Goal: Task Accomplishment & Management: Complete application form

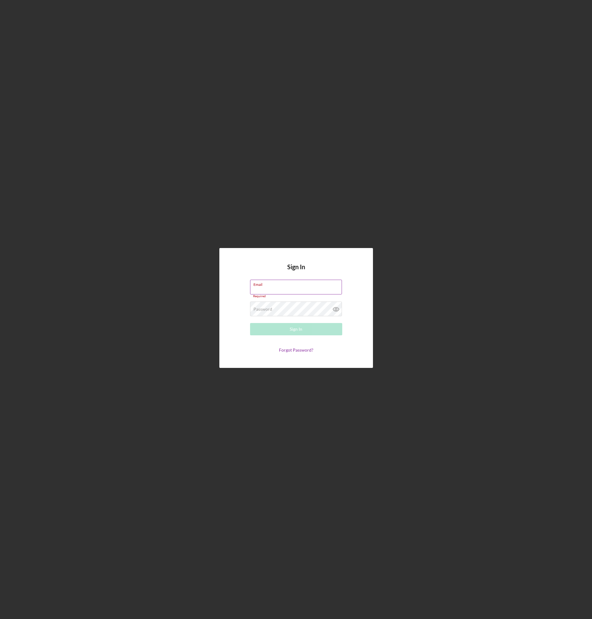
paste input "[PERSON_NAME][EMAIL_ADDRESS][DOMAIN_NAME]"
type input "[PERSON_NAME][EMAIL_ADDRESS][DOMAIN_NAME]"
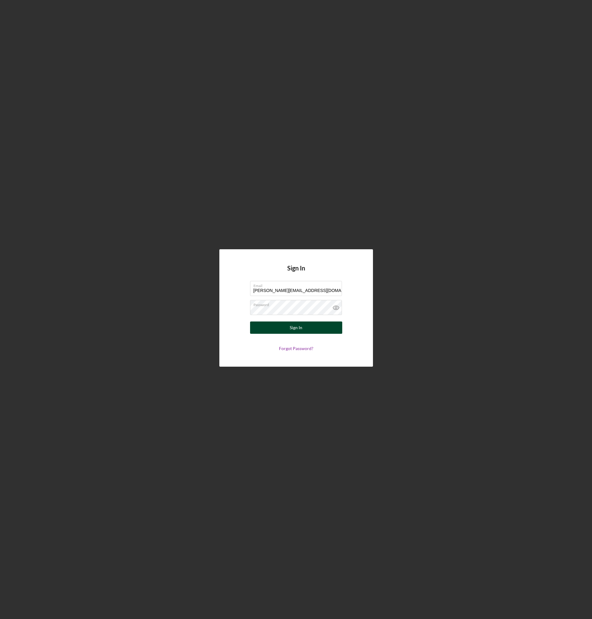
click at [274, 332] on button "Sign In" at bounding box center [296, 327] width 92 height 12
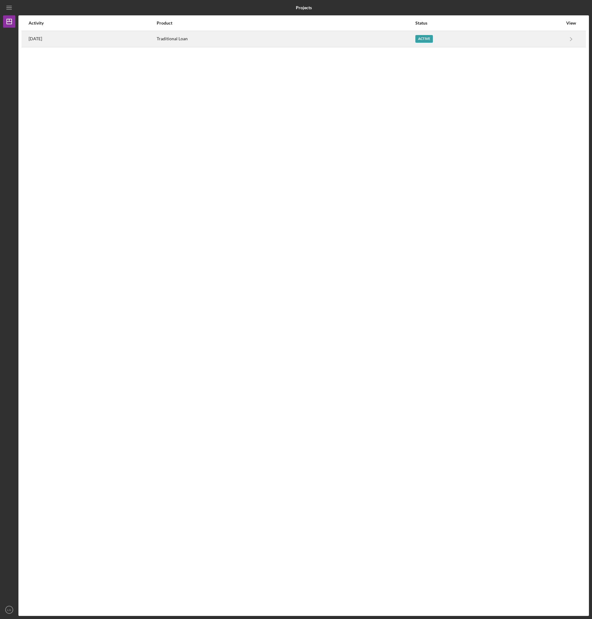
click at [265, 40] on div "Traditional Loan" at bounding box center [286, 38] width 258 height 15
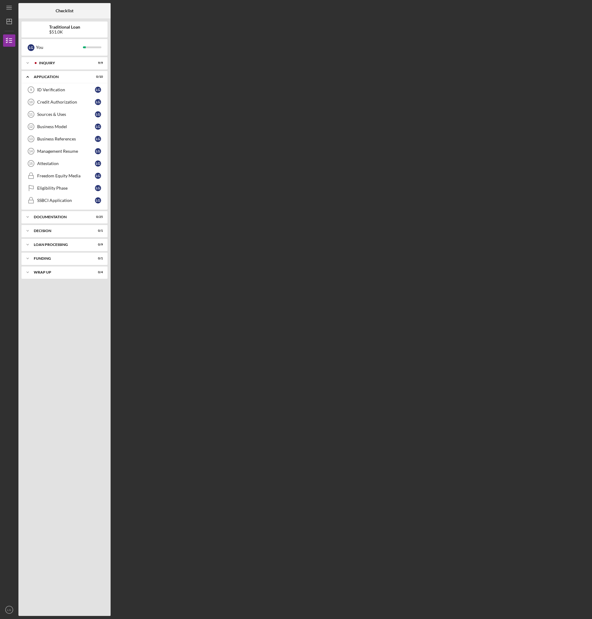
click at [49, 27] on b "Traditional Loan" at bounding box center [64, 27] width 31 height 5
click at [51, 89] on div "ID Verification" at bounding box center [66, 89] width 58 height 5
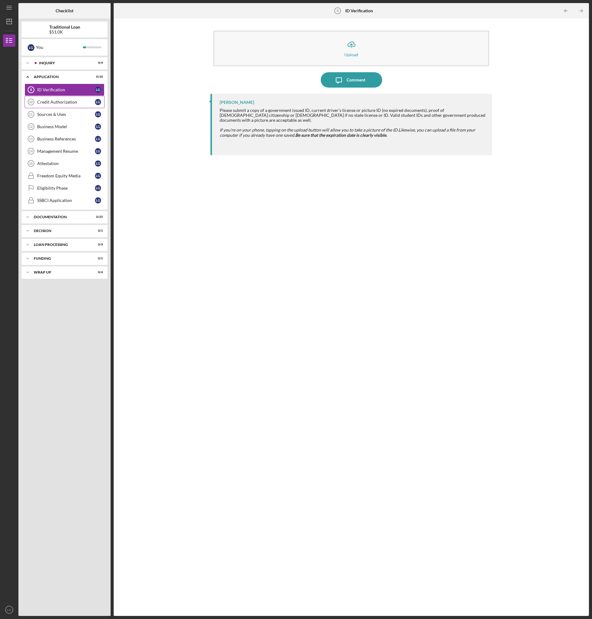
click at [67, 102] on div "Credit Authorization" at bounding box center [66, 102] width 58 height 5
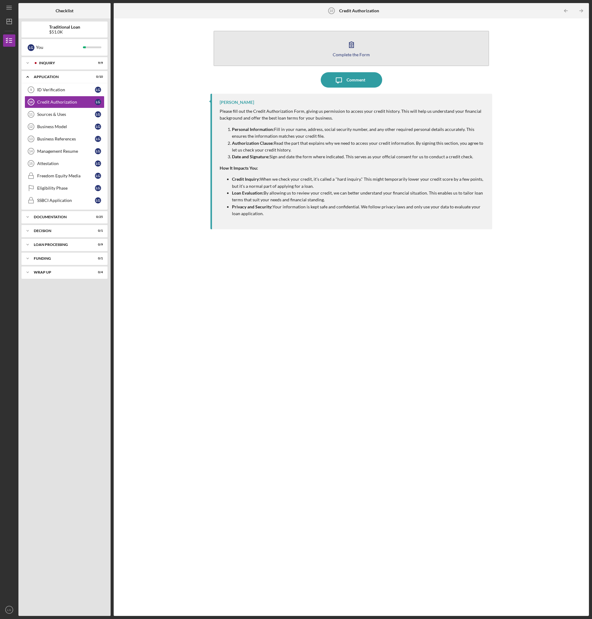
click at [345, 50] on icon "button" at bounding box center [351, 44] width 15 height 15
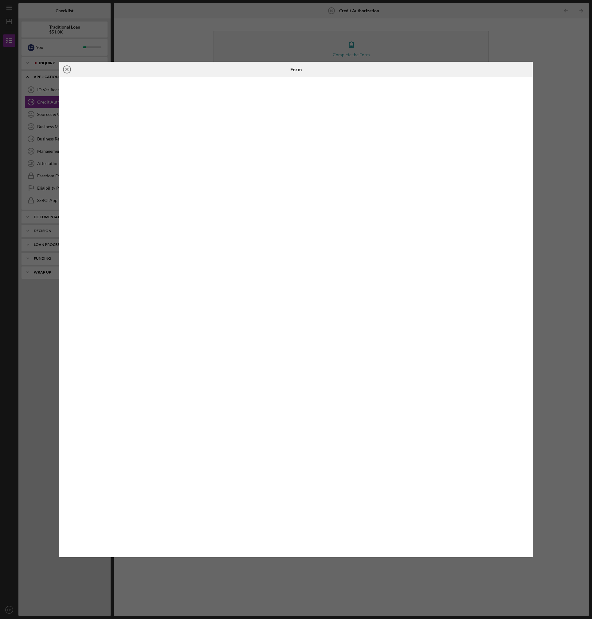
click at [65, 70] on icon "Icon/Close" at bounding box center [66, 69] width 15 height 15
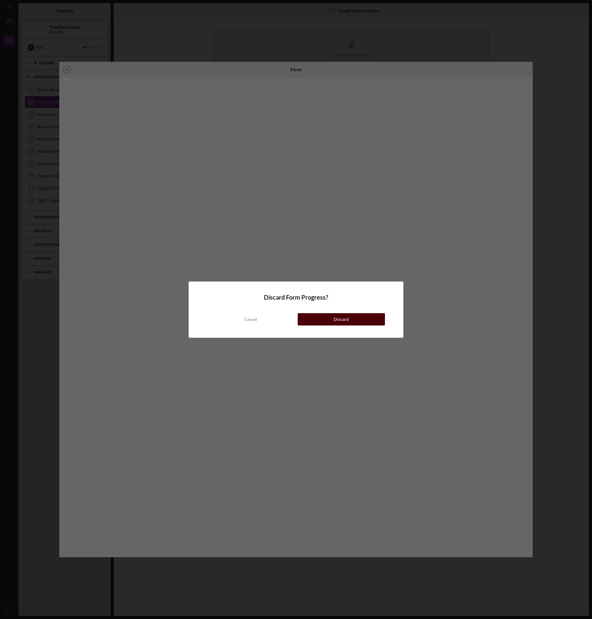
click at [340, 316] on div "Discard" at bounding box center [341, 319] width 15 height 12
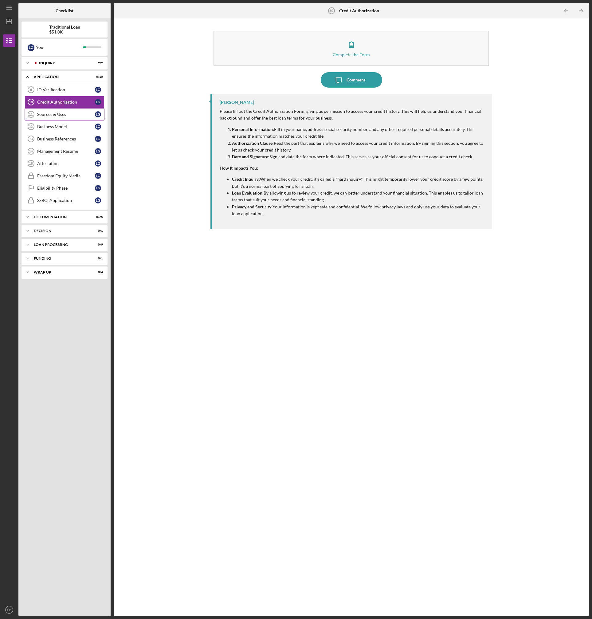
click at [59, 111] on link "Sources & Uses 11 Sources & Uses L G" at bounding box center [65, 114] width 80 height 12
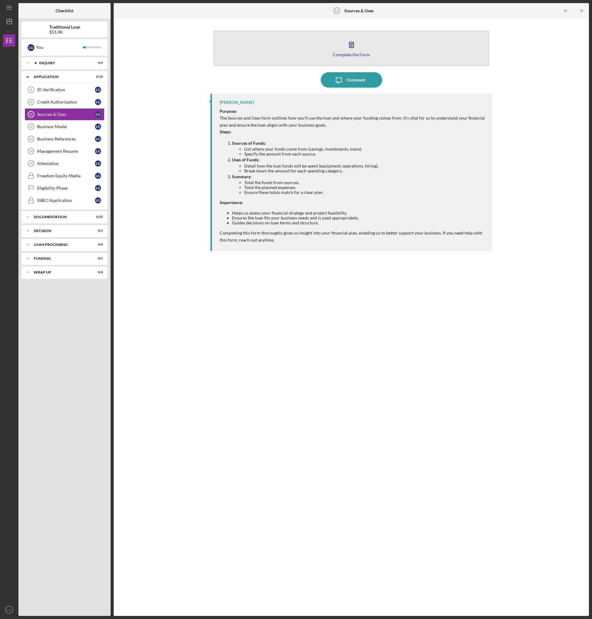
click at [357, 45] on icon "button" at bounding box center [351, 44] width 15 height 15
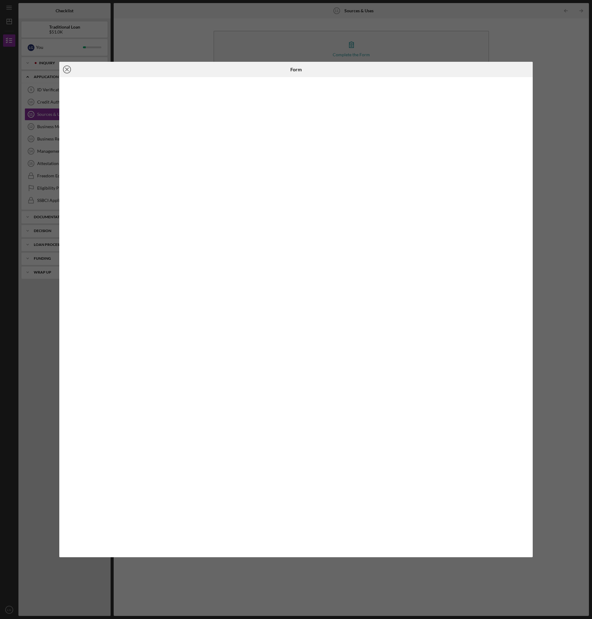
click at [67, 68] on icon "Icon/Close" at bounding box center [66, 69] width 15 height 15
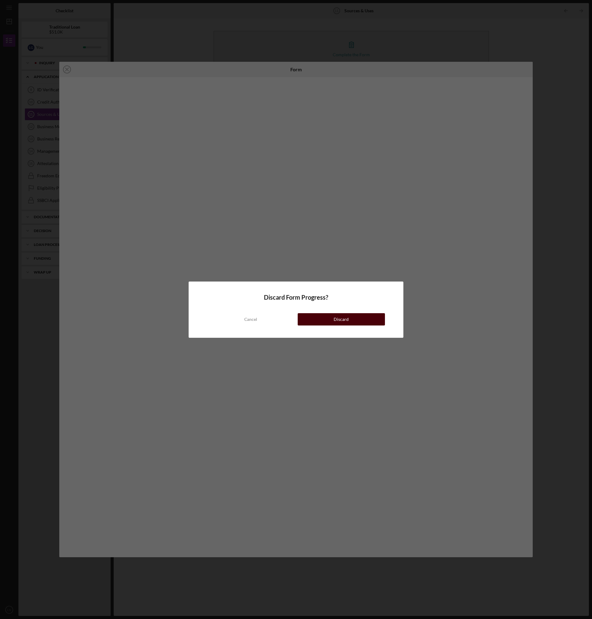
click at [336, 319] on div "Discard" at bounding box center [341, 319] width 15 height 12
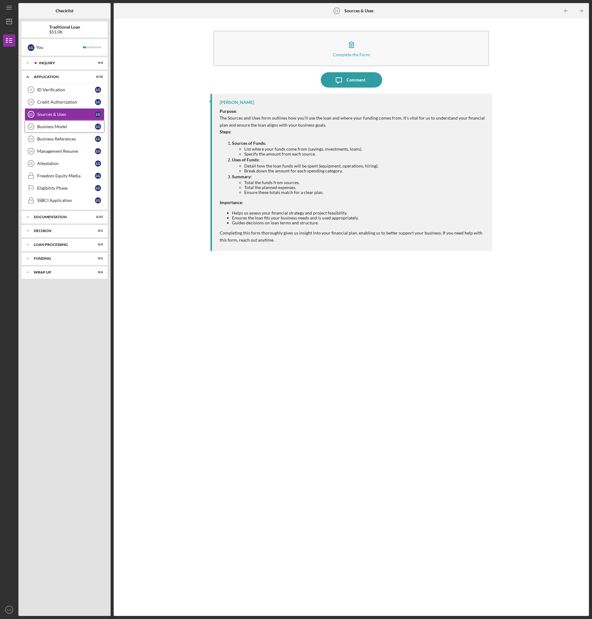
click at [58, 123] on link "Business Model 12 Business Model L G" at bounding box center [65, 126] width 80 height 12
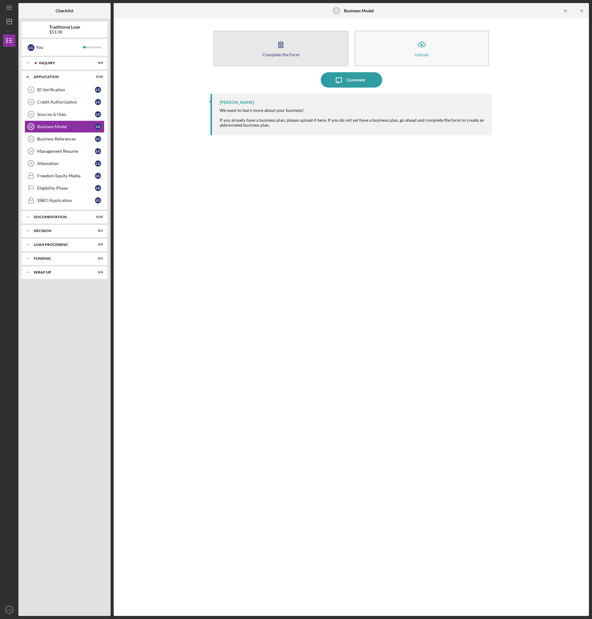
click at [277, 53] on div "Complete the Form" at bounding box center [280, 54] width 37 height 5
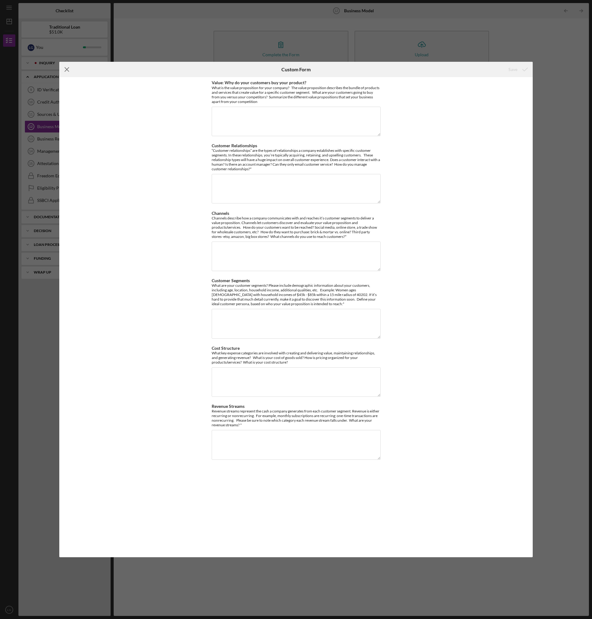
click at [68, 69] on icon "Icon/Menu Close" at bounding box center [66, 69] width 15 height 15
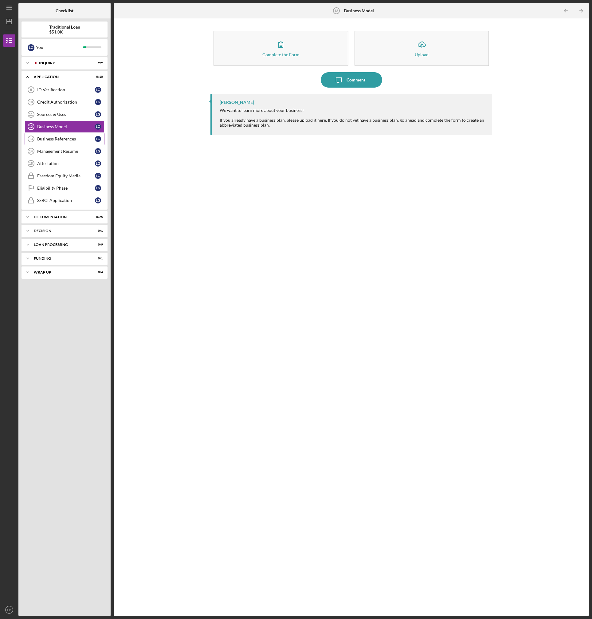
click at [64, 139] on div "Business References" at bounding box center [66, 138] width 58 height 5
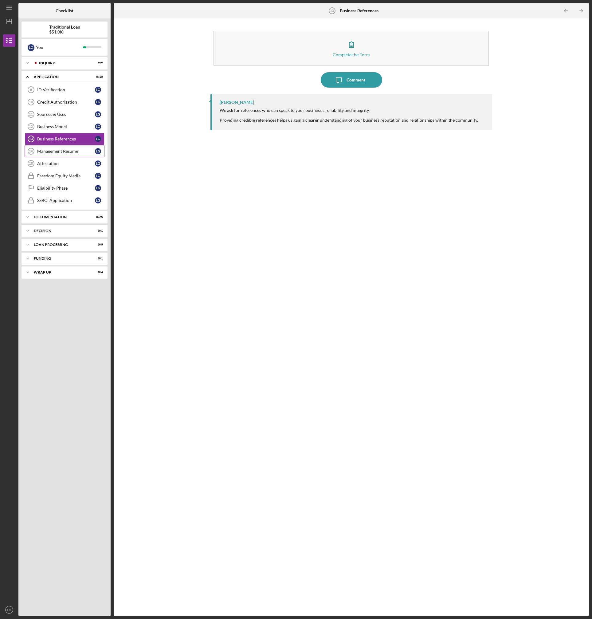
click at [61, 154] on link "Management Resume 14 Management Resume L G" at bounding box center [65, 151] width 80 height 12
click at [63, 167] on link "Attestation 15 Attestation L G" at bounding box center [65, 163] width 80 height 12
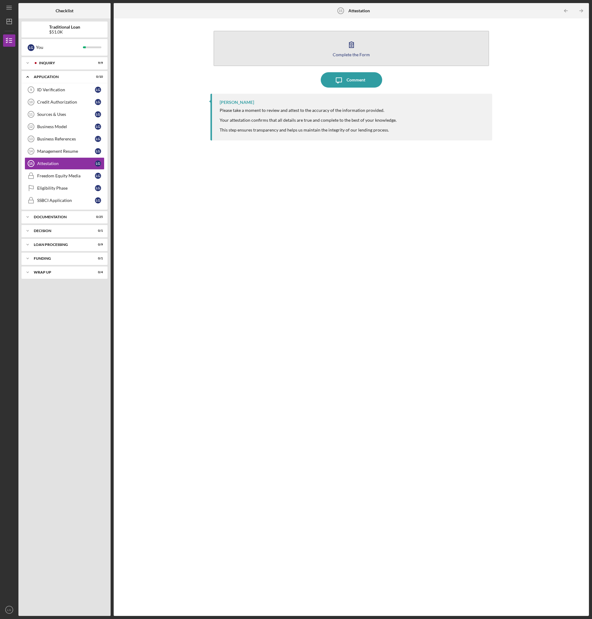
click at [343, 47] on button "Complete the Form Form" at bounding box center [351, 48] width 275 height 35
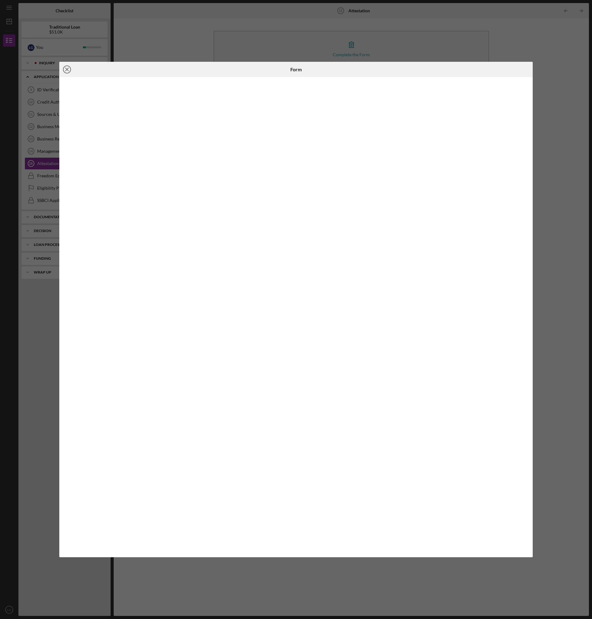
click at [67, 69] on line at bounding box center [66, 69] width 3 height 3
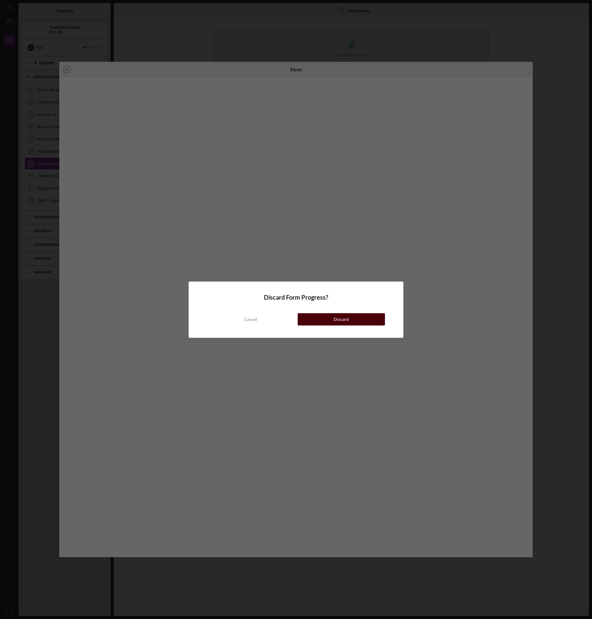
click at [331, 323] on button "Discard" at bounding box center [341, 319] width 87 height 12
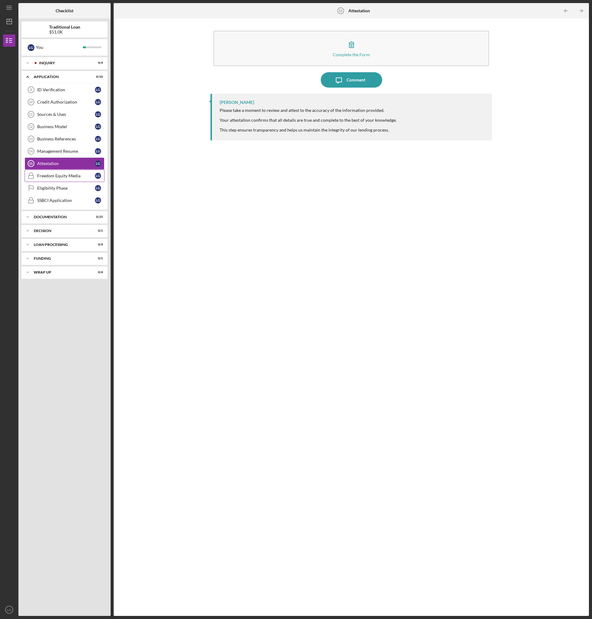
click at [67, 178] on div "Freedom Equity Media" at bounding box center [66, 175] width 58 height 5
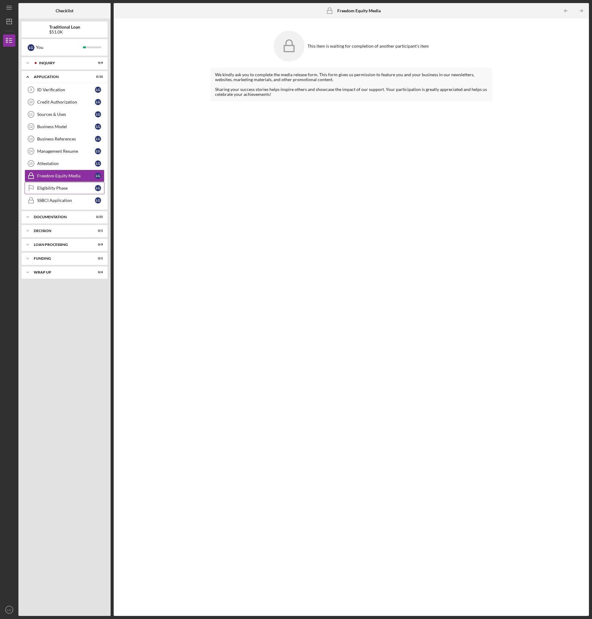
click at [67, 189] on div "Eligibility Phase" at bounding box center [66, 188] width 58 height 5
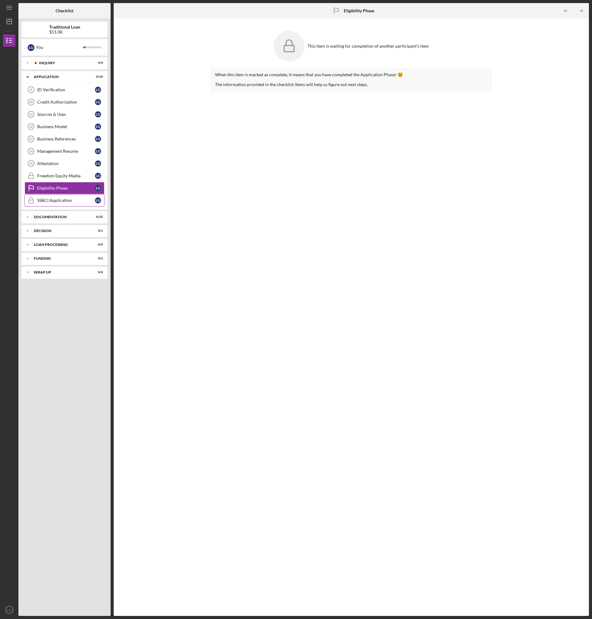
click at [66, 197] on link "SSBCI Application SSBCI Application L G" at bounding box center [65, 200] width 80 height 12
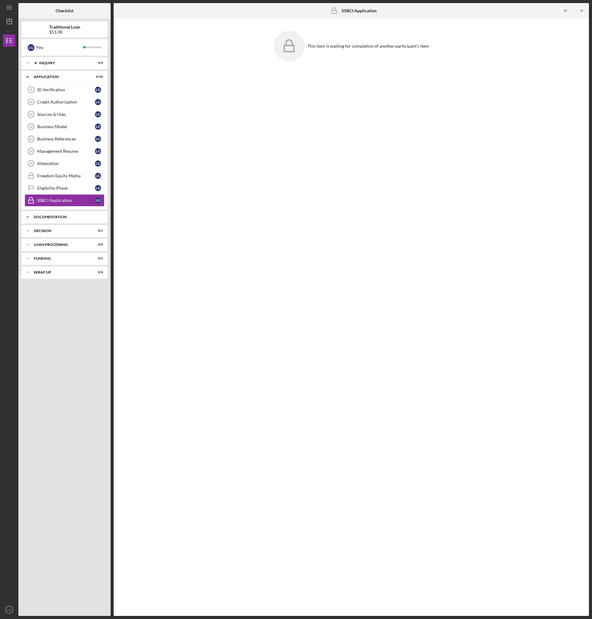
click at [65, 216] on div "Documentation" at bounding box center [67, 217] width 66 height 4
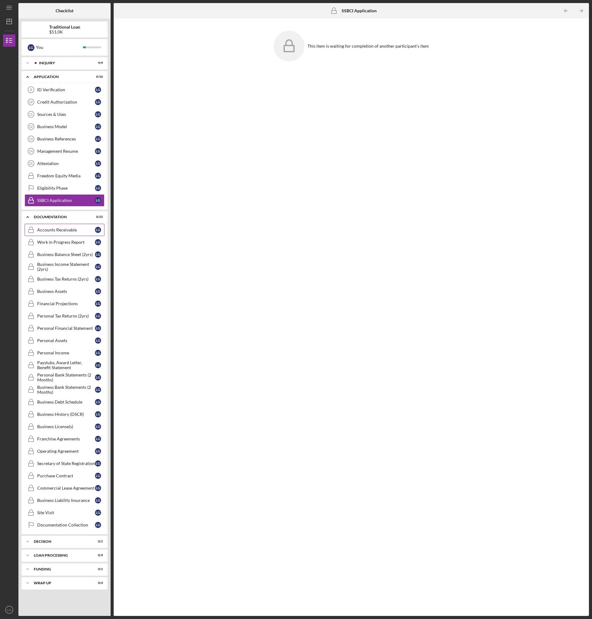
click at [61, 231] on div "Accounts Receivable" at bounding box center [66, 229] width 58 height 5
click at [59, 246] on link "Work in Progress Report Work in Progress Report L G" at bounding box center [65, 242] width 80 height 12
click at [45, 228] on div "Accounts Receivable" at bounding box center [66, 229] width 58 height 5
click at [53, 86] on link "ID Verification 9 ID Verification L G" at bounding box center [65, 90] width 80 height 12
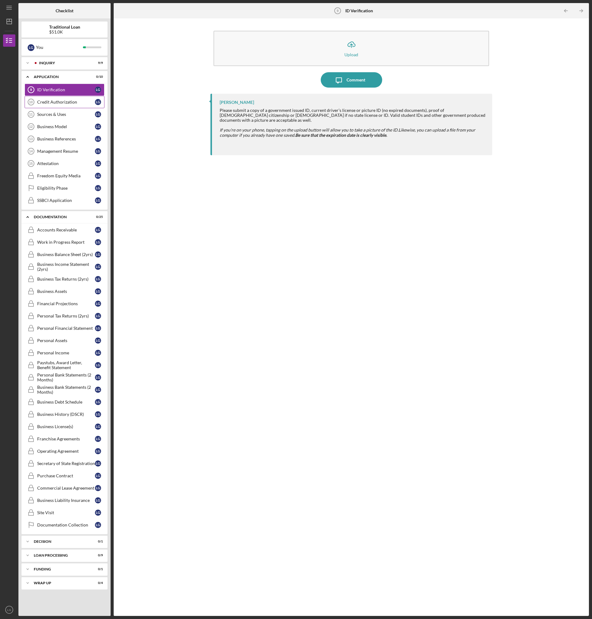
click at [44, 101] on div "Credit Authorization" at bounding box center [66, 102] width 58 height 5
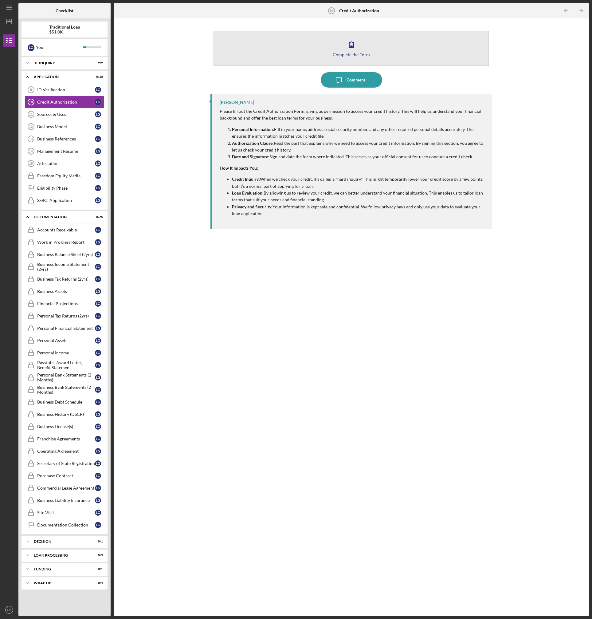
click at [346, 48] on icon "button" at bounding box center [351, 44] width 15 height 15
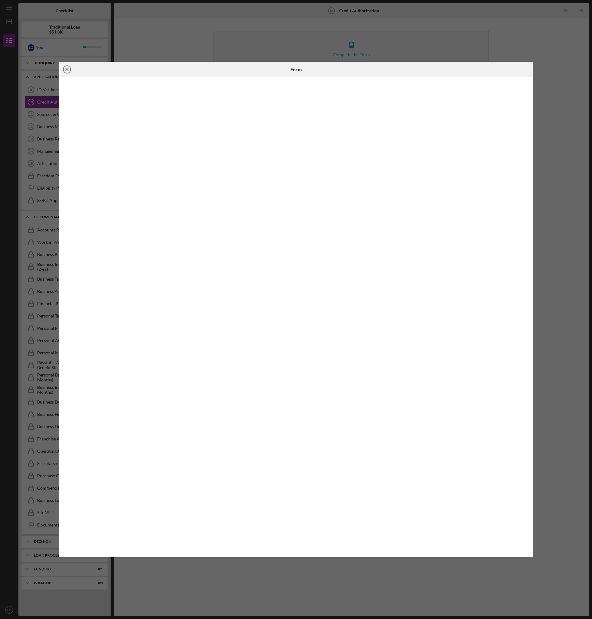
click at [66, 69] on icon "Icon/Close" at bounding box center [66, 69] width 15 height 15
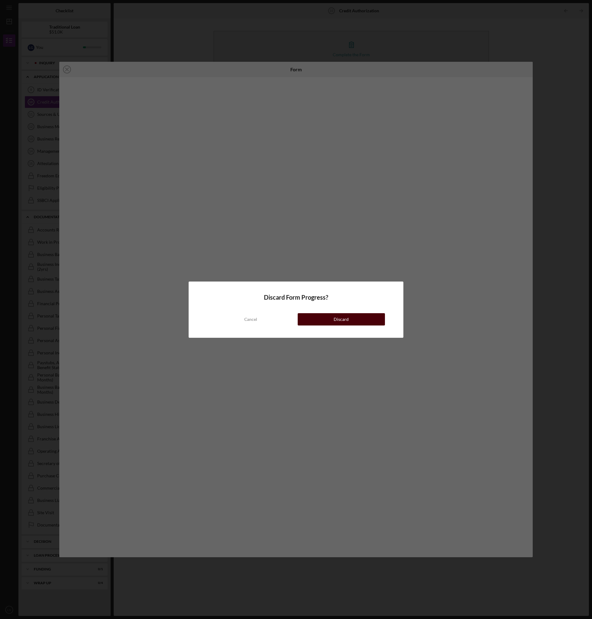
click at [329, 320] on button "Discard" at bounding box center [341, 319] width 87 height 12
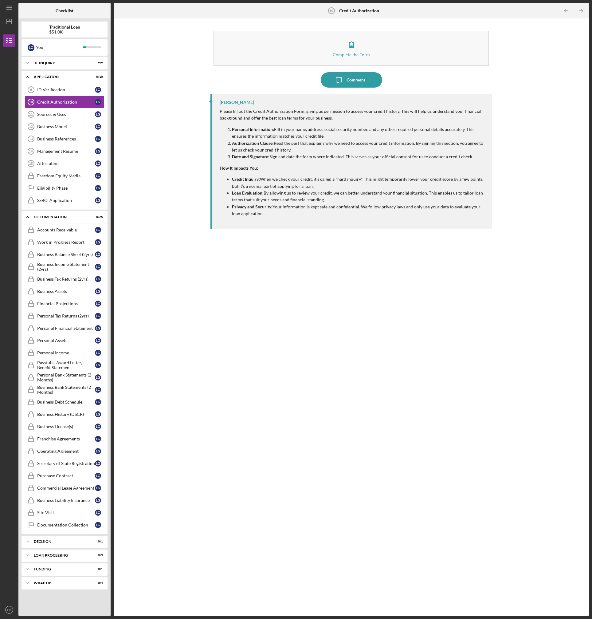
click at [283, 313] on div "[PERSON_NAME] Please fill out the Credit Authorization Form, giving us permissi…" at bounding box center [350, 350] width 281 height 513
click at [391, 258] on div "[PERSON_NAME] Please fill out the Credit Authorization Form, giving us permissi…" at bounding box center [350, 350] width 281 height 513
